Goal: Information Seeking & Learning: Learn about a topic

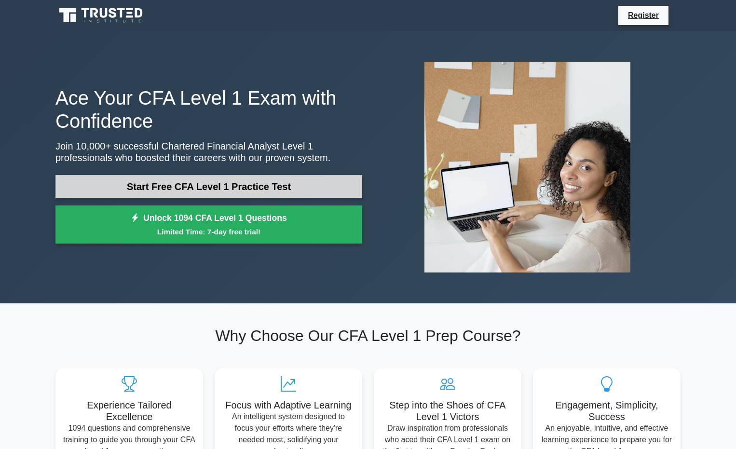
click at [242, 191] on link "Start Free CFA Level 1 Practice Test" at bounding box center [208, 186] width 307 height 23
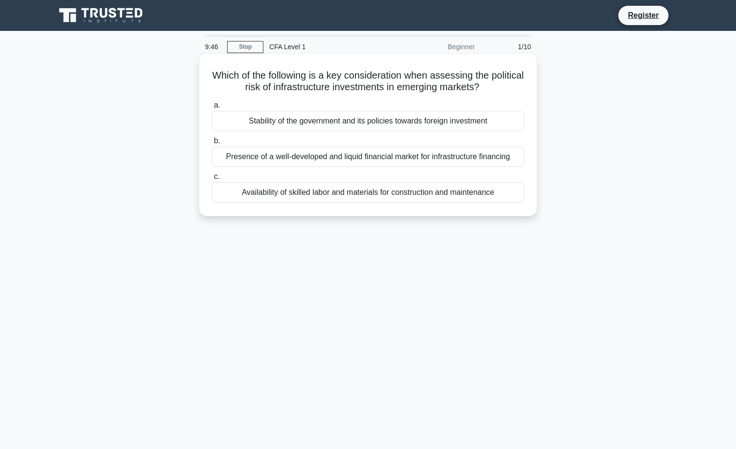
click at [342, 121] on div "Stability of the government and its policies towards foreign investment" at bounding box center [368, 121] width 313 height 20
click at [212, 109] on input "a. Stability of the government and its policies towards foreign investment" at bounding box center [212, 105] width 0 height 6
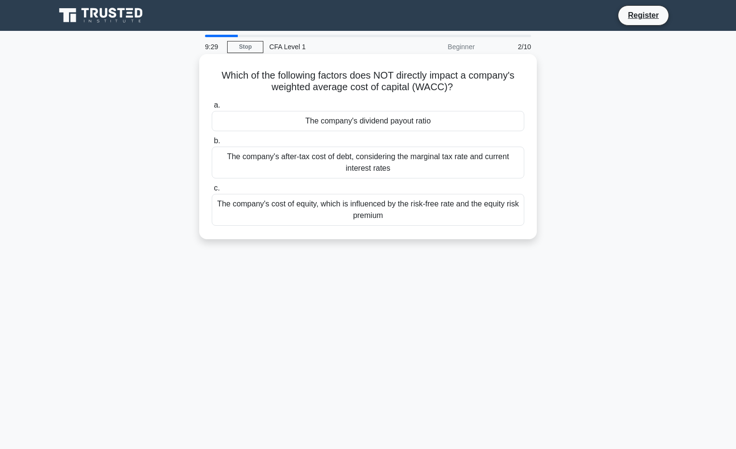
click at [455, 120] on div "The company's dividend payout ratio" at bounding box center [368, 121] width 313 height 20
click at [212, 109] on input "a. The company's dividend payout ratio" at bounding box center [212, 105] width 0 height 6
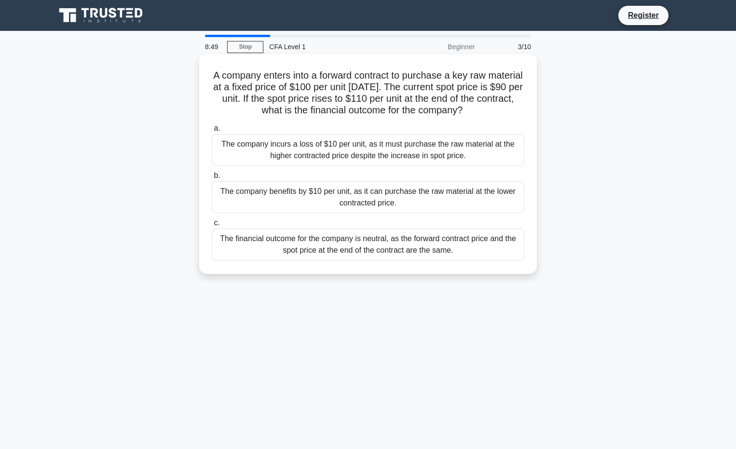
click at [407, 201] on div "The company benefits by $10 per unit, as it can purchase the raw material at th…" at bounding box center [368, 197] width 313 height 32
click at [212, 179] on input "b. The company benefits by $10 per unit, as it can purchase the raw material at…" at bounding box center [212, 176] width 0 height 6
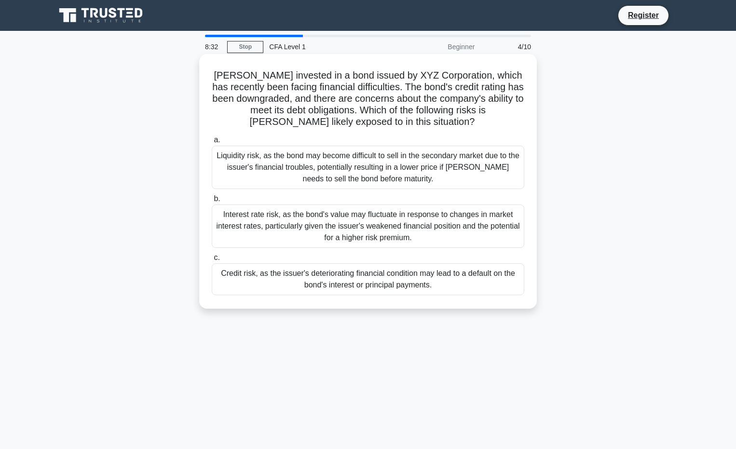
click at [261, 285] on div "Credit risk, as the issuer's deteriorating financial condition may lead to a de…" at bounding box center [368, 279] width 313 height 32
click at [212, 261] on input "c. Credit risk, as the issuer's deteriorating financial condition may lead to a…" at bounding box center [212, 258] width 0 height 6
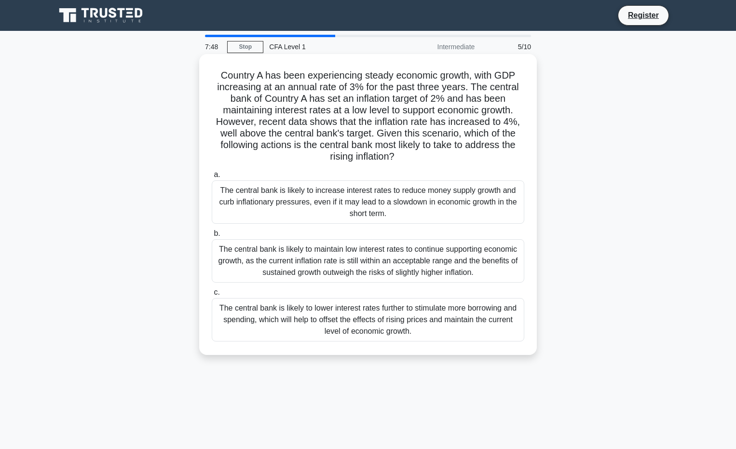
click at [265, 208] on div "The central bank is likely to increase interest rates to reduce money supply gr…" at bounding box center [368, 201] width 313 height 43
click at [212, 178] on input "a. The central bank is likely to increase interest rates to reduce money supply…" at bounding box center [212, 175] width 0 height 6
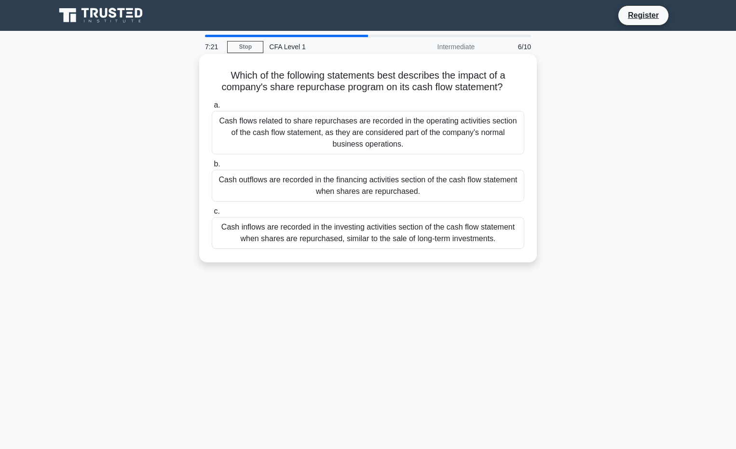
click at [404, 185] on div "Cash outflows are recorded in the financing activities section of the cash flow…" at bounding box center [368, 186] width 313 height 32
click at [212, 167] on input "b. Cash outflows are recorded in the financing activities section of the cash f…" at bounding box center [212, 164] width 0 height 6
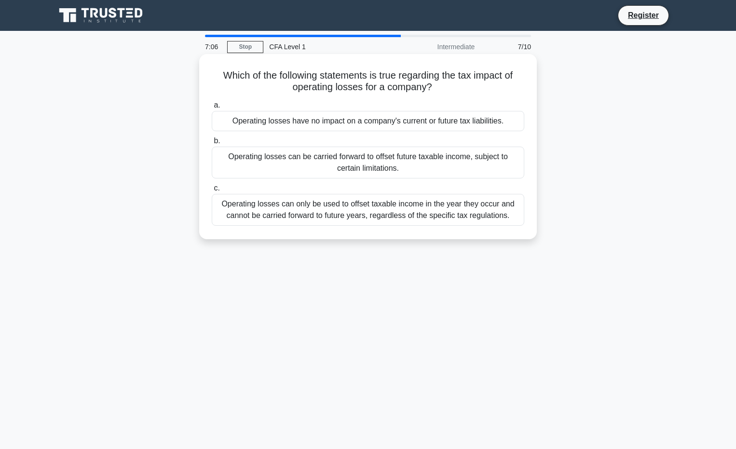
click at [256, 162] on div "Operating losses can be carried forward to offset future taxable income, subjec…" at bounding box center [368, 163] width 313 height 32
click at [212, 144] on input "b. Operating losses can be carried forward to offset future taxable income, sub…" at bounding box center [212, 141] width 0 height 6
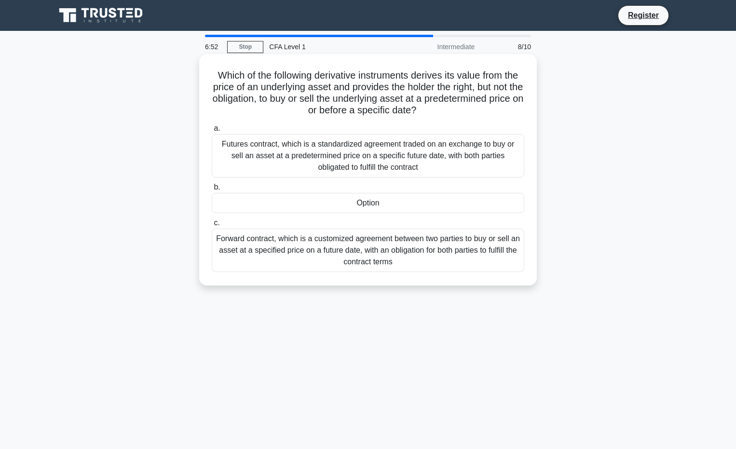
click at [282, 205] on div "Option" at bounding box center [368, 203] width 313 height 20
click at [212, 191] on input "b. Option" at bounding box center [212, 187] width 0 height 6
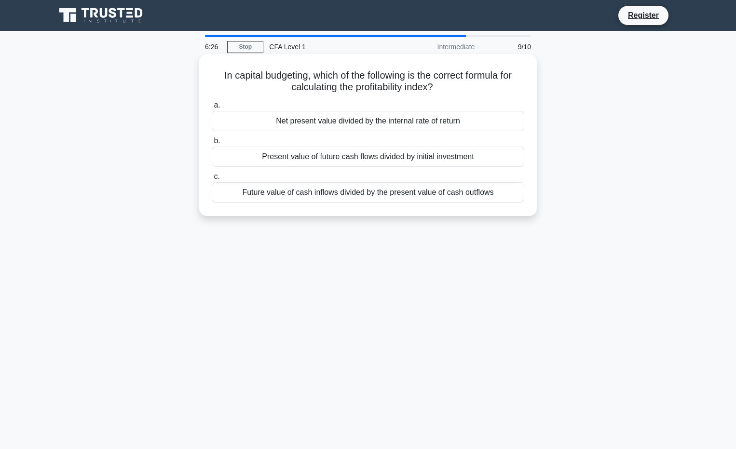
click at [356, 162] on div "Present value of future cash flows divided by initial investment" at bounding box center [368, 157] width 313 height 20
click at [212, 144] on input "b. Present value of future cash flows divided by initial investment" at bounding box center [212, 141] width 0 height 6
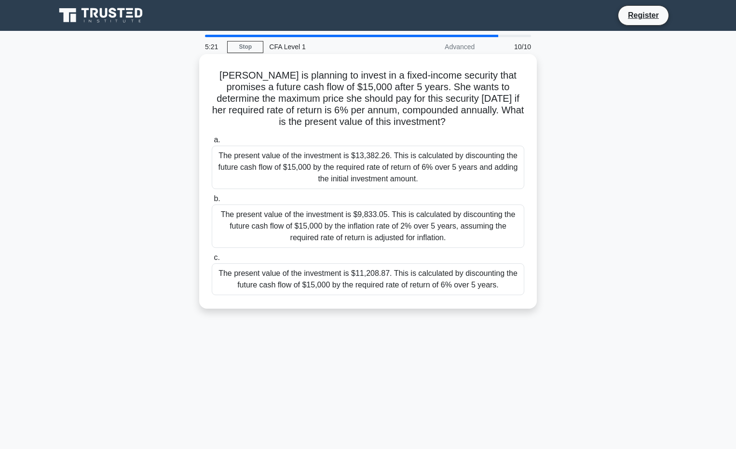
click at [463, 271] on div "The present value of the investment is $11,208.87. This is calculated by discou…" at bounding box center [368, 279] width 313 height 32
click at [212, 261] on input "c. The present value of the investment is $11,208.87. This is calculated by dis…" at bounding box center [212, 258] width 0 height 6
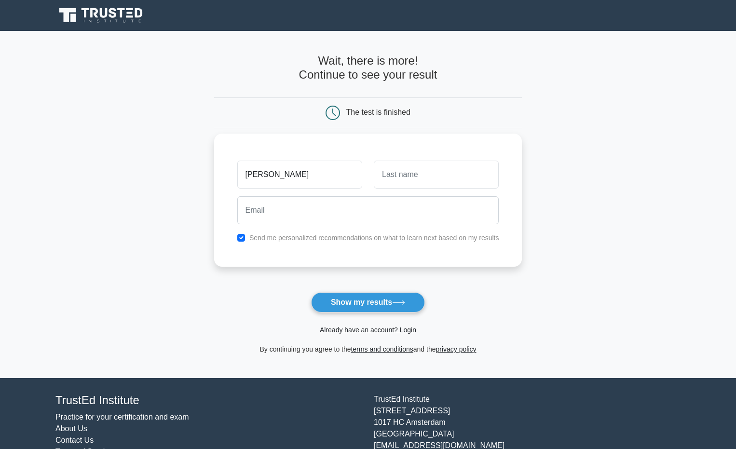
type input "[PERSON_NAME]"
click at [404, 171] on input "text" at bounding box center [436, 175] width 125 height 28
type input "L"
click at [363, 207] on input "email" at bounding box center [368, 210] width 262 height 28
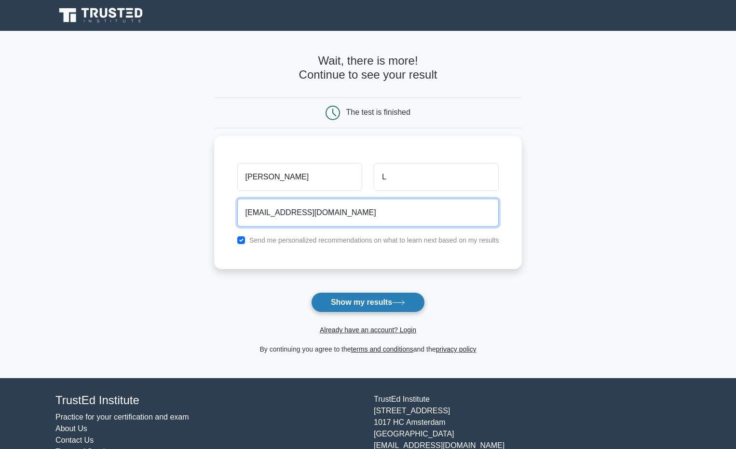
type input "031001jasonl@gmail.com"
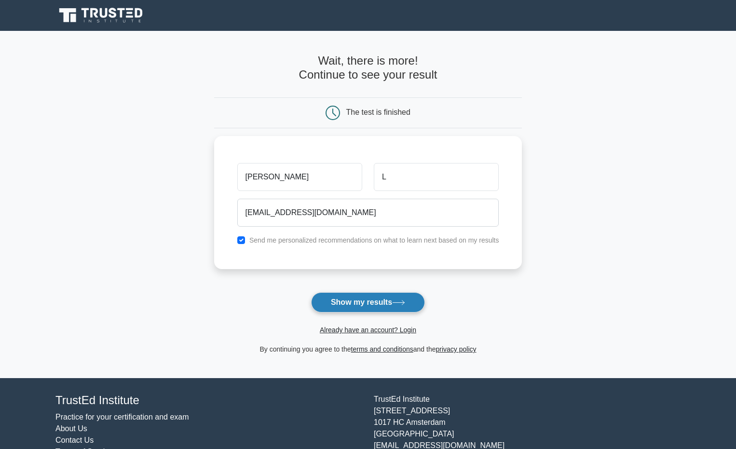
click at [393, 300] on button "Show my results" at bounding box center [368, 302] width 114 height 20
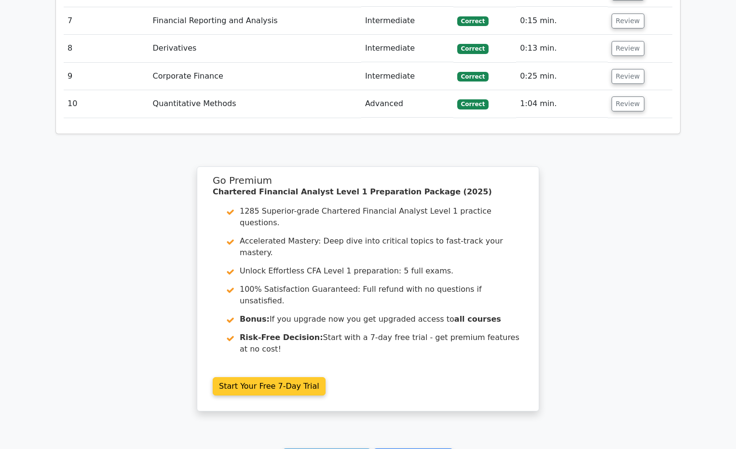
scroll to position [1478, 0]
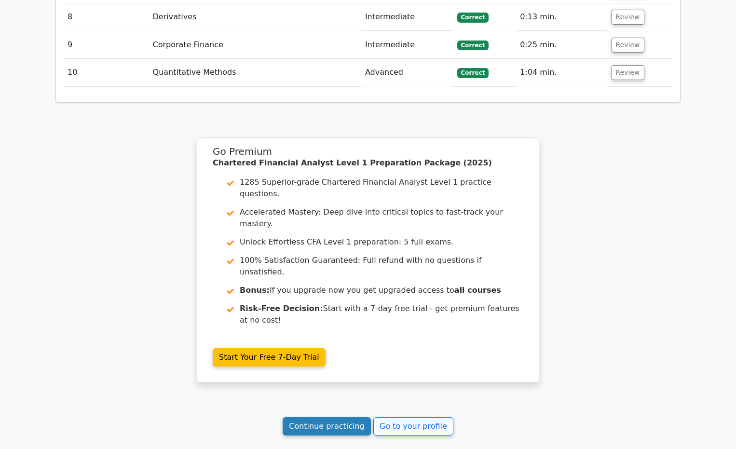
click at [307, 417] on link "Continue practicing" at bounding box center [327, 426] width 88 height 18
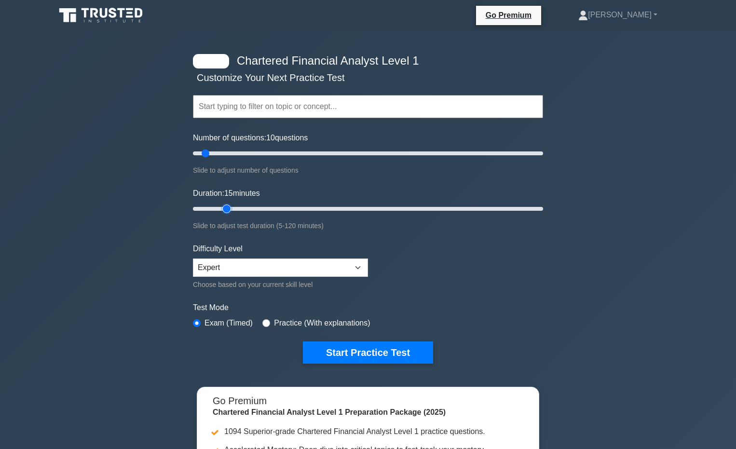
drag, startPoint x: 208, startPoint y: 210, endPoint x: 229, endPoint y: 215, distance: 20.8
type input "15"
click at [226, 210] on input "Duration: 15 minutes" at bounding box center [368, 209] width 350 height 12
click at [332, 353] on button "Start Practice Test" at bounding box center [368, 352] width 130 height 22
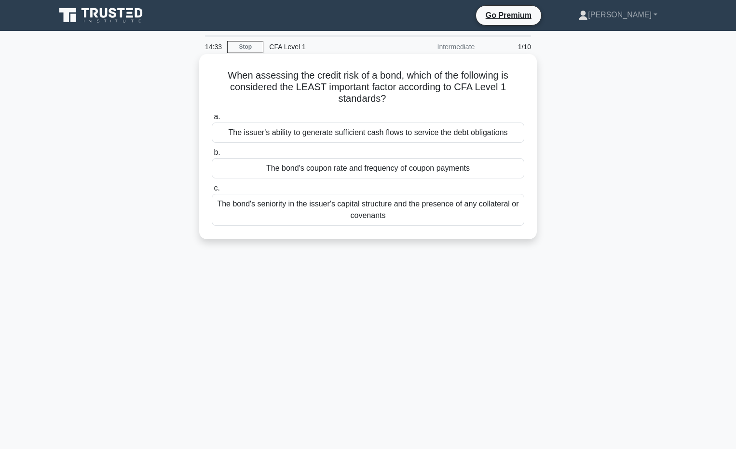
click at [312, 173] on div "The bond's coupon rate and frequency of coupon payments" at bounding box center [368, 168] width 313 height 20
click at [212, 156] on input "b. The bond's coupon rate and frequency of coupon payments" at bounding box center [212, 153] width 0 height 6
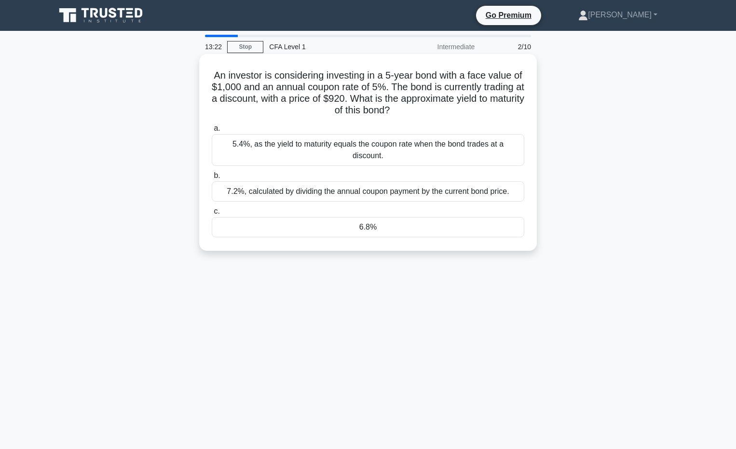
click at [345, 217] on div "6.8%" at bounding box center [368, 227] width 313 height 20
click at [212, 214] on input "c. 6.8%" at bounding box center [212, 211] width 0 height 6
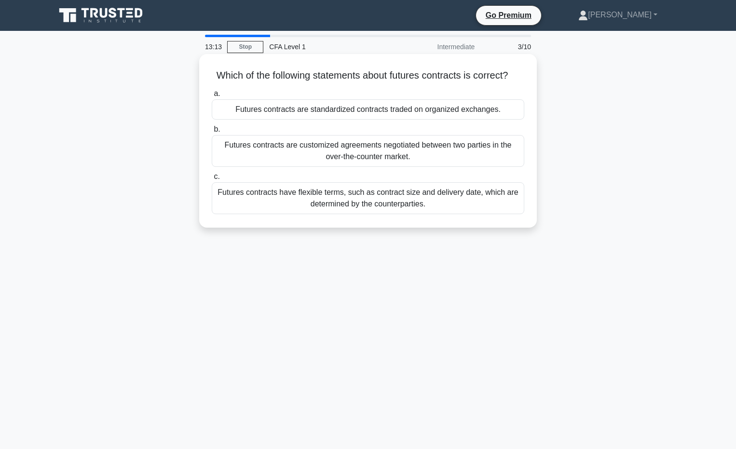
click at [379, 120] on div "Futures contracts are standardized contracts traded on organized exchanges." at bounding box center [368, 109] width 313 height 20
click at [212, 97] on input "a. Futures contracts are standardized contracts traded on organized exchanges." at bounding box center [212, 94] width 0 height 6
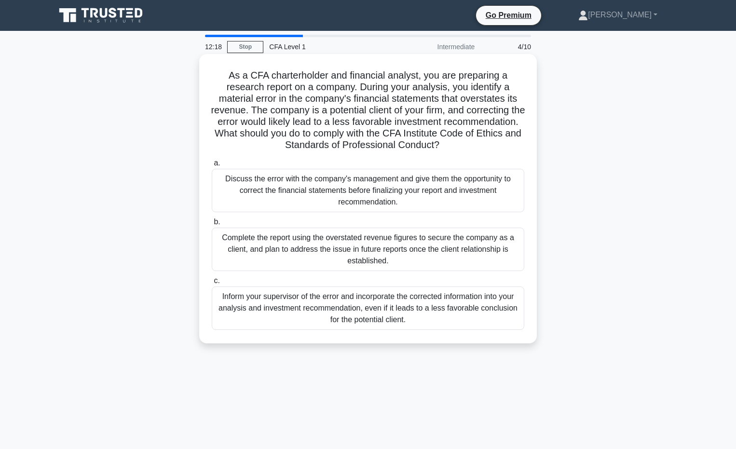
click at [260, 312] on div "Inform your supervisor of the error and incorporate the corrected information i…" at bounding box center [368, 307] width 313 height 43
click at [212, 284] on input "c. Inform your supervisor of the error and incorporate the corrected informatio…" at bounding box center [212, 281] width 0 height 6
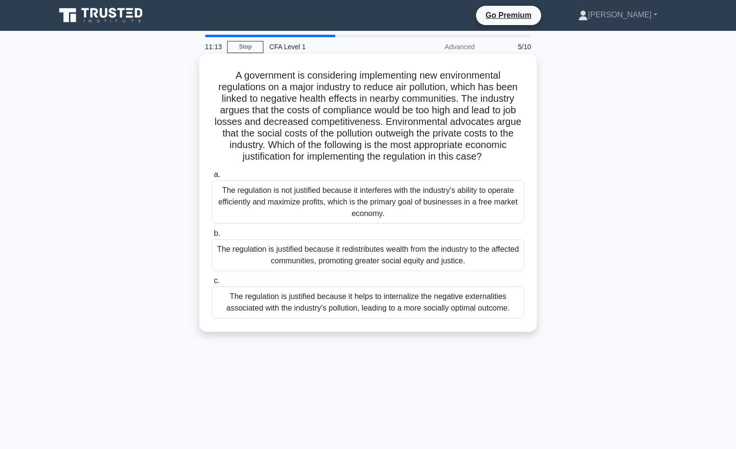
click at [422, 303] on div "The regulation is justified because it helps to internalize the negative extern…" at bounding box center [368, 302] width 313 height 32
click at [212, 284] on input "c. The regulation is justified because it helps to internalize the negative ext…" at bounding box center [212, 281] width 0 height 6
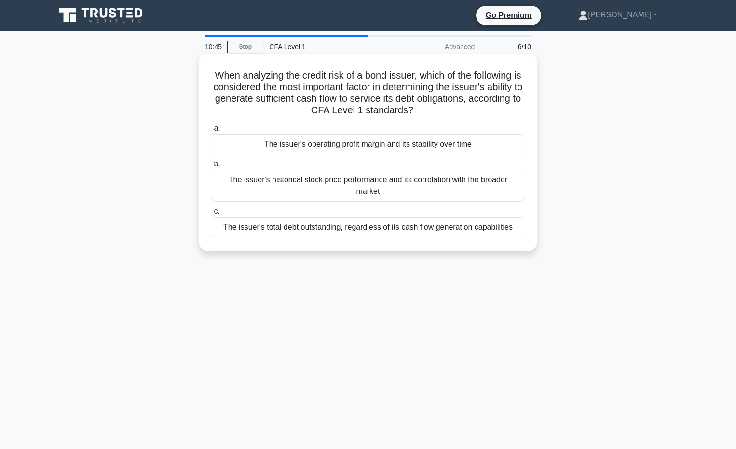
click at [302, 143] on div "The issuer's operating profit margin and its stability over time" at bounding box center [368, 144] width 313 height 20
click at [212, 132] on input "a. The issuer's operating profit margin and its stability over time" at bounding box center [212, 128] width 0 height 6
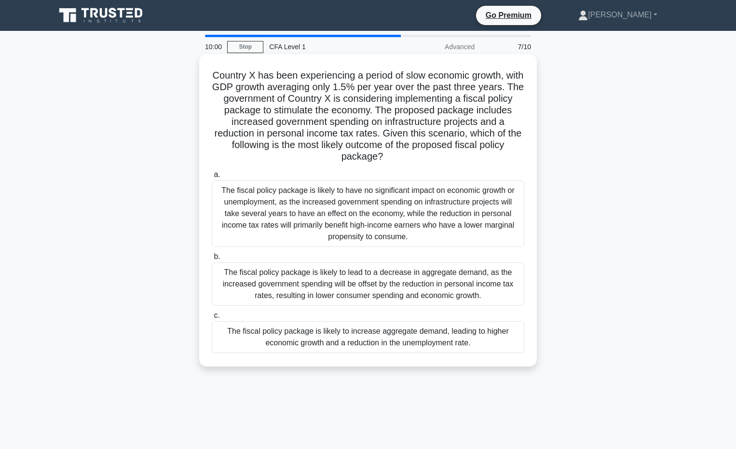
click at [363, 344] on div "The fiscal policy package is likely to increase aggregate demand, leading to hi…" at bounding box center [368, 337] width 313 height 32
click at [212, 319] on input "c. The fiscal policy package is likely to increase aggregate demand, leading to…" at bounding box center [212, 316] width 0 height 6
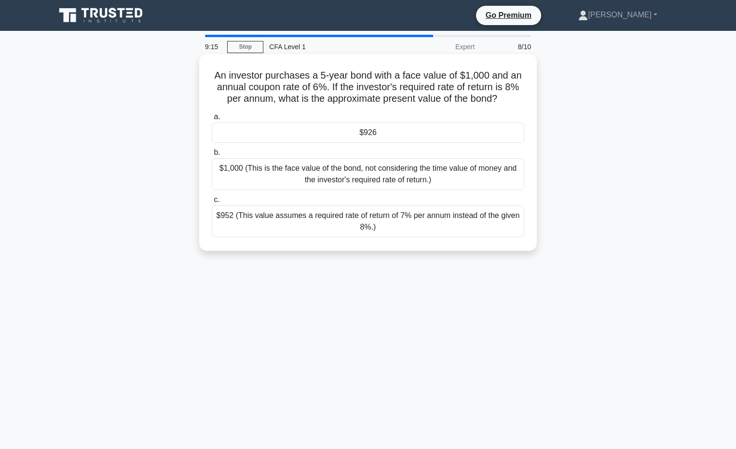
click at [341, 136] on div "$926" at bounding box center [368, 132] width 313 height 20
click at [212, 120] on input "a. $926" at bounding box center [212, 117] width 0 height 6
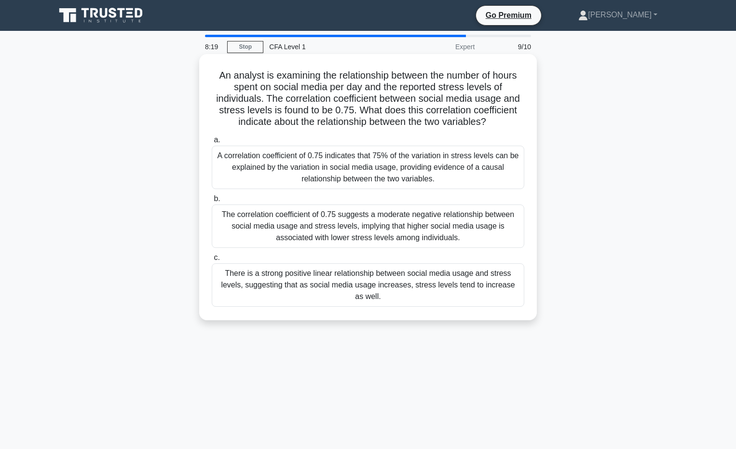
click at [417, 283] on div "There is a strong positive linear relationship between social media usage and s…" at bounding box center [368, 284] width 313 height 43
click at [212, 261] on input "c. There is a strong positive linear relationship between social media usage an…" at bounding box center [212, 258] width 0 height 6
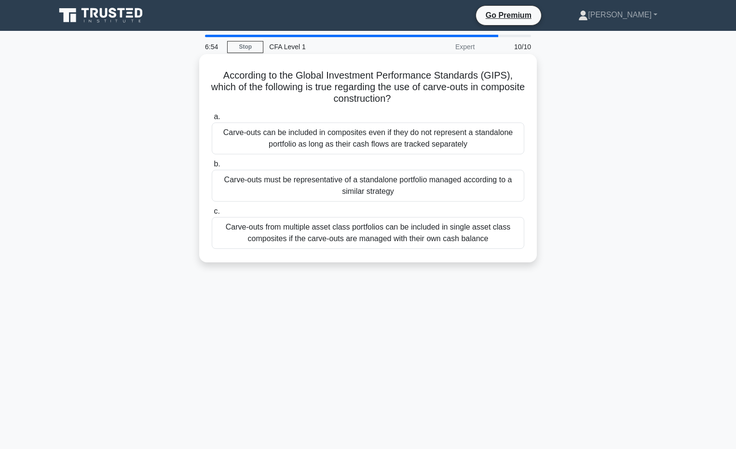
click at [357, 234] on div "Carve-outs from multiple asset class portfolios can be included in single asset…" at bounding box center [368, 233] width 313 height 32
click at [212, 215] on input "c. Carve-outs from multiple asset class portfolios can be included in single as…" at bounding box center [212, 211] width 0 height 6
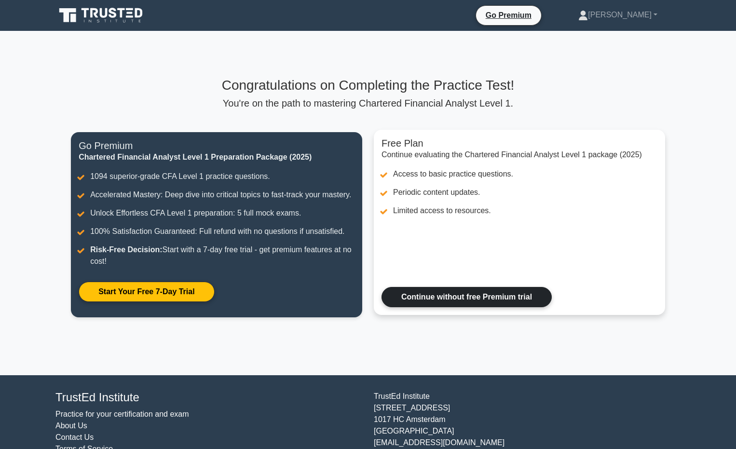
click at [408, 293] on link "Continue without free Premium trial" at bounding box center [466, 297] width 170 height 20
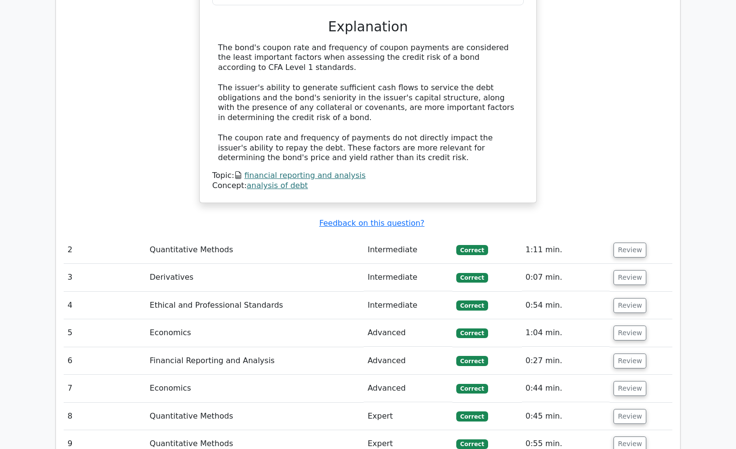
scroll to position [1061, 0]
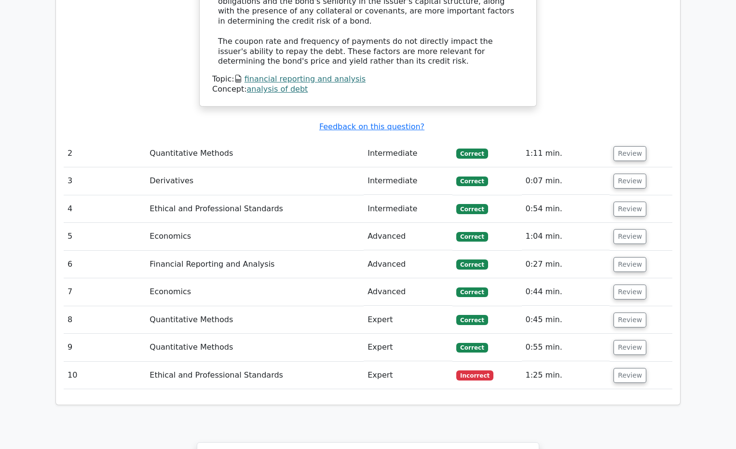
click at [375, 362] on td "Expert" at bounding box center [408, 375] width 89 height 27
click at [632, 368] on button "Review" at bounding box center [629, 375] width 33 height 15
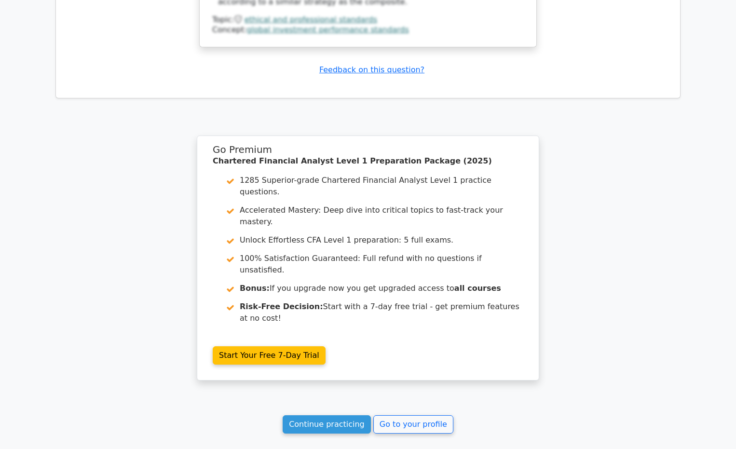
scroll to position [1808, 0]
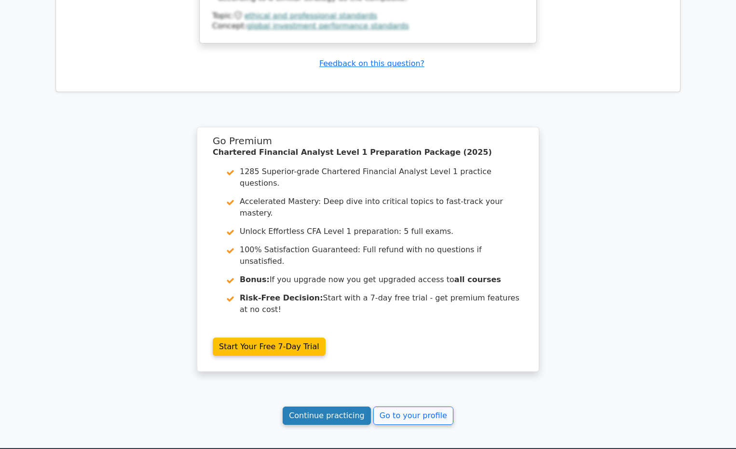
click at [346, 407] on link "Continue practicing" at bounding box center [327, 416] width 88 height 18
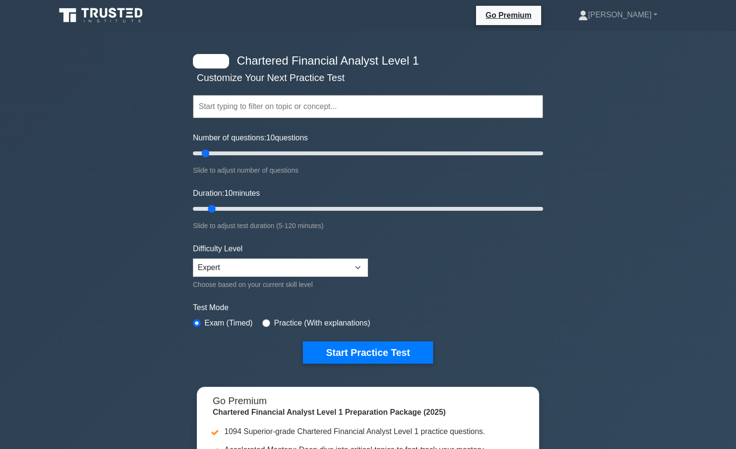
click at [255, 102] on input "text" at bounding box center [368, 106] width 350 height 23
click at [133, 200] on div "Chartered Financial Analyst Level 1 Customize Your Next Practice Test Topics Qu…" at bounding box center [368, 315] width 736 height 568
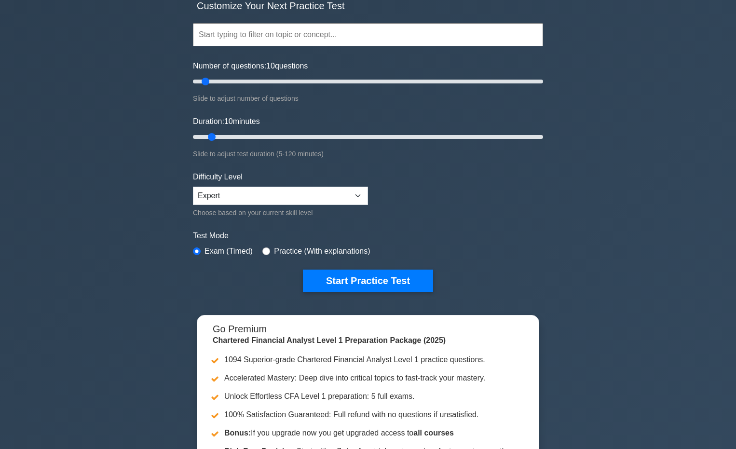
scroll to position [48, 0]
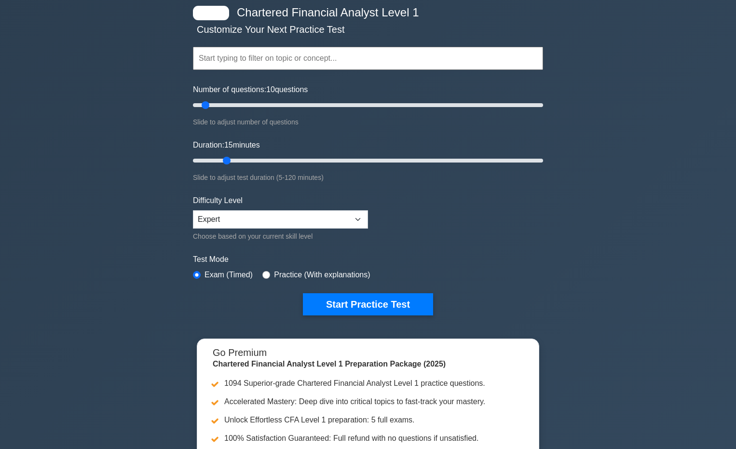
drag, startPoint x: 214, startPoint y: 160, endPoint x: 227, endPoint y: 156, distance: 13.6
type input "15"
click at [227, 156] on input "Duration: 15 minutes" at bounding box center [368, 161] width 350 height 12
click at [211, 221] on select "Beginner Intermediate Expert" at bounding box center [280, 219] width 175 height 18
click at [96, 231] on div "Chartered Financial Analyst Level 1 Customize Your Next Practice Test Topics Qu…" at bounding box center [368, 267] width 736 height 568
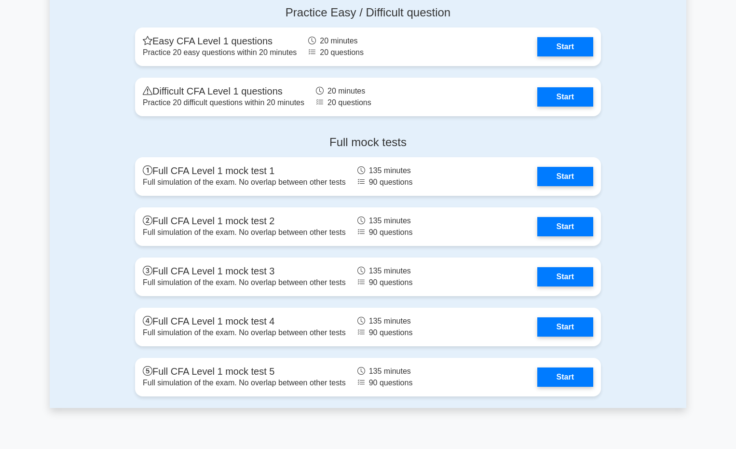
scroll to position [1543, 0]
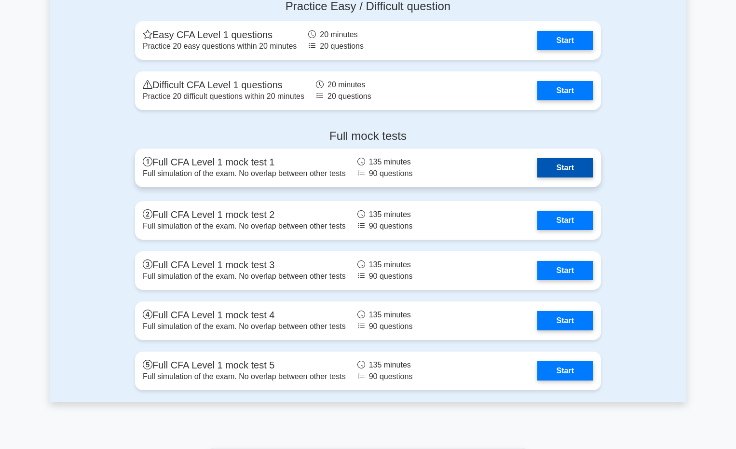
click at [551, 166] on link "Start" at bounding box center [565, 167] width 56 height 19
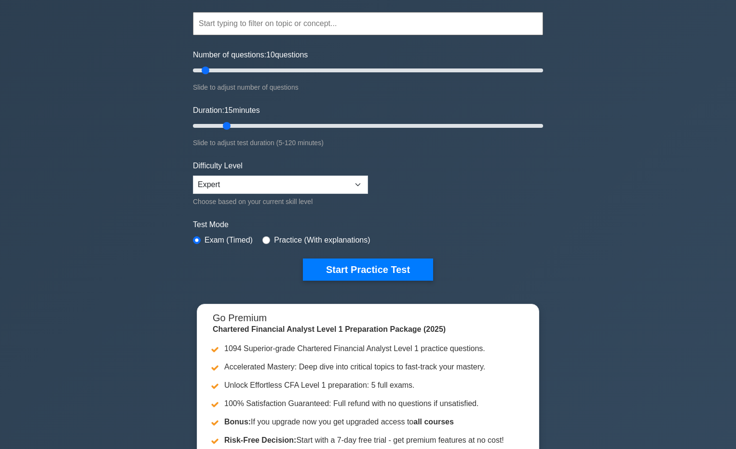
scroll to position [96, 0]
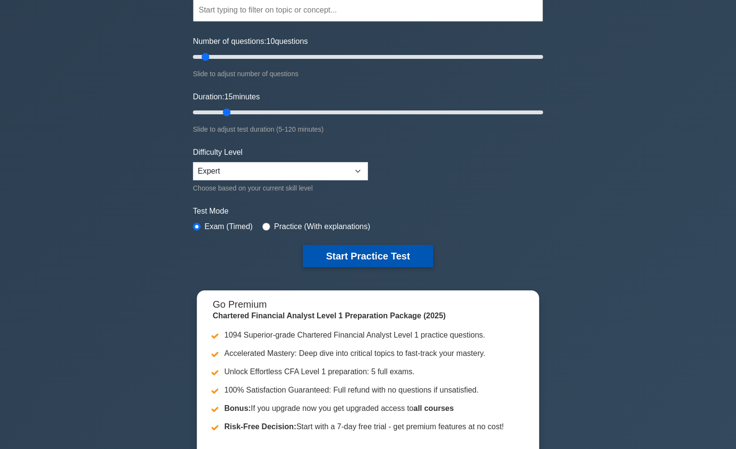
click at [365, 248] on button "Start Practice Test" at bounding box center [368, 256] width 130 height 22
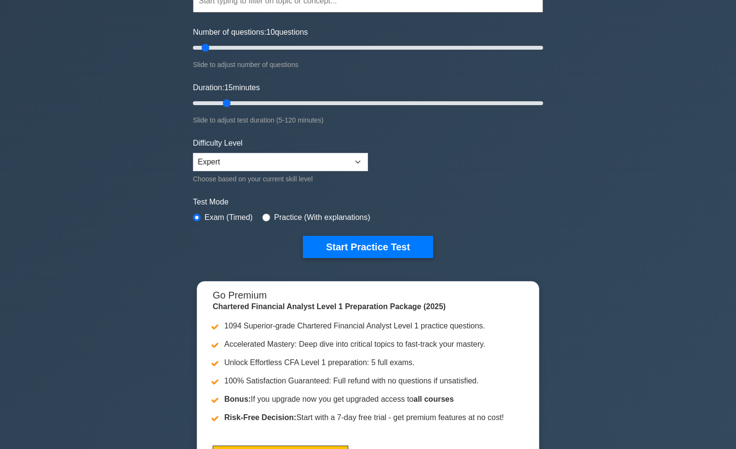
scroll to position [145, 0]
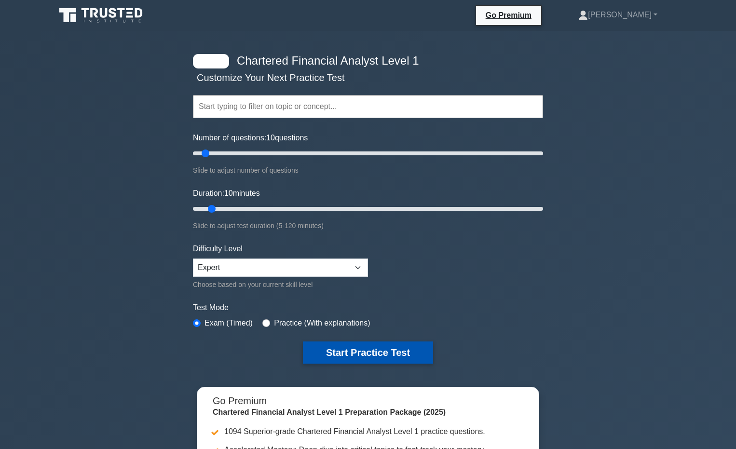
click at [335, 346] on button "Start Practice Test" at bounding box center [368, 352] width 130 height 22
